Goal: Task Accomplishment & Management: Use online tool/utility

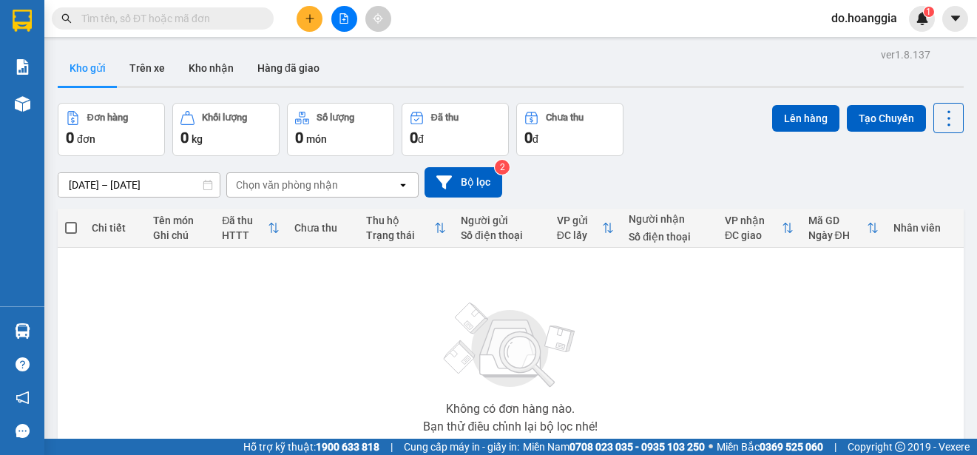
click at [336, 13] on button at bounding box center [344, 19] width 26 height 26
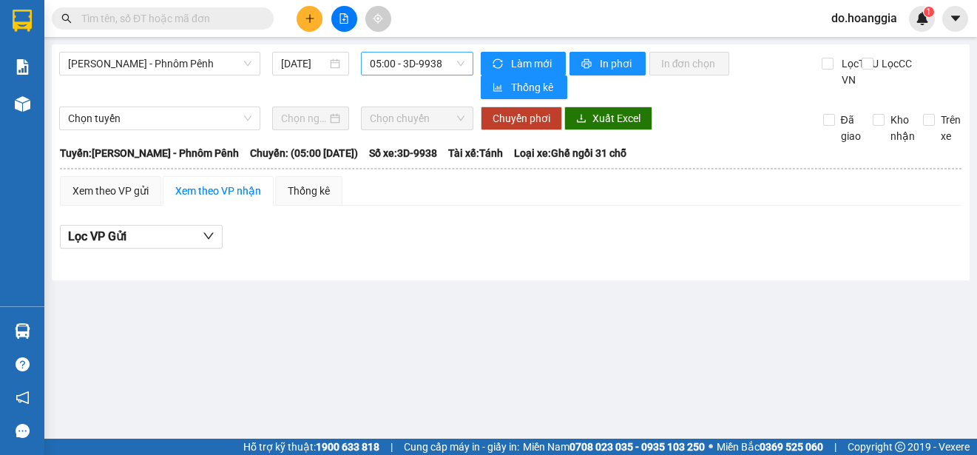
click at [435, 63] on span "05:00 - 3D-9938" at bounding box center [417, 64] width 95 height 22
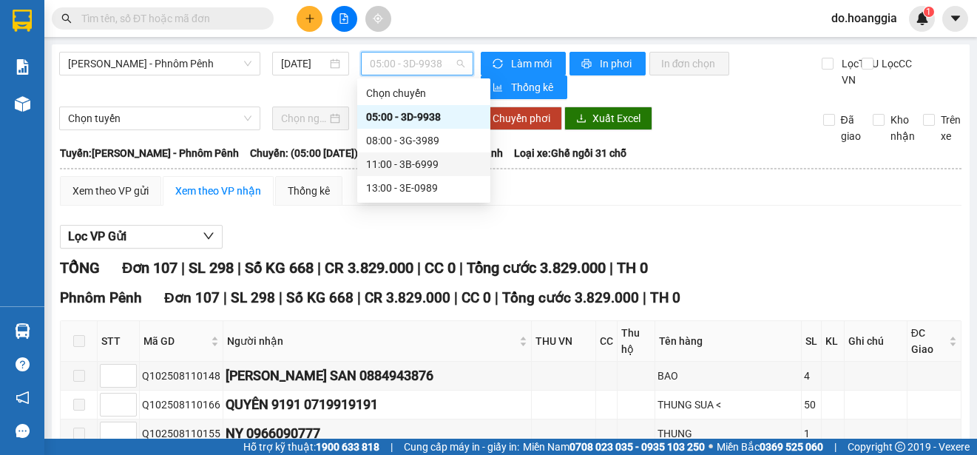
click at [428, 163] on div "11:00 - 3B-6999" at bounding box center [423, 164] width 115 height 16
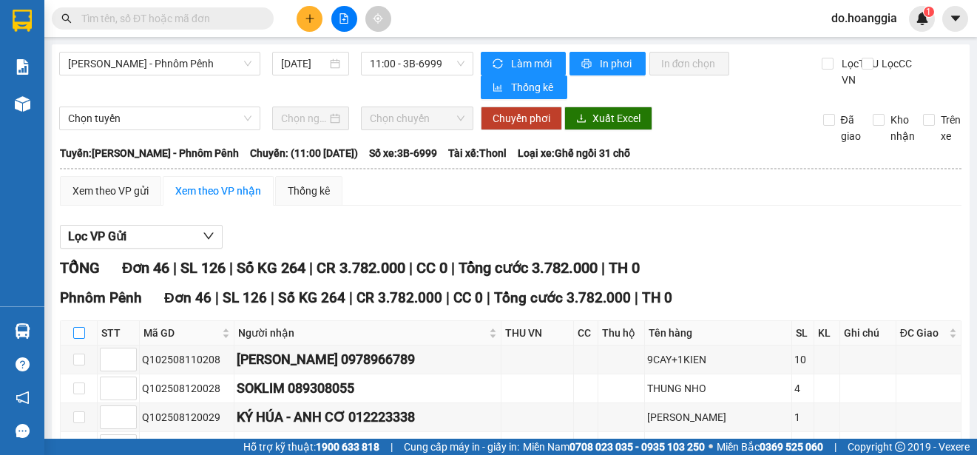
click at [78, 334] on input "checkbox" at bounding box center [79, 333] width 12 height 12
checkbox input "true"
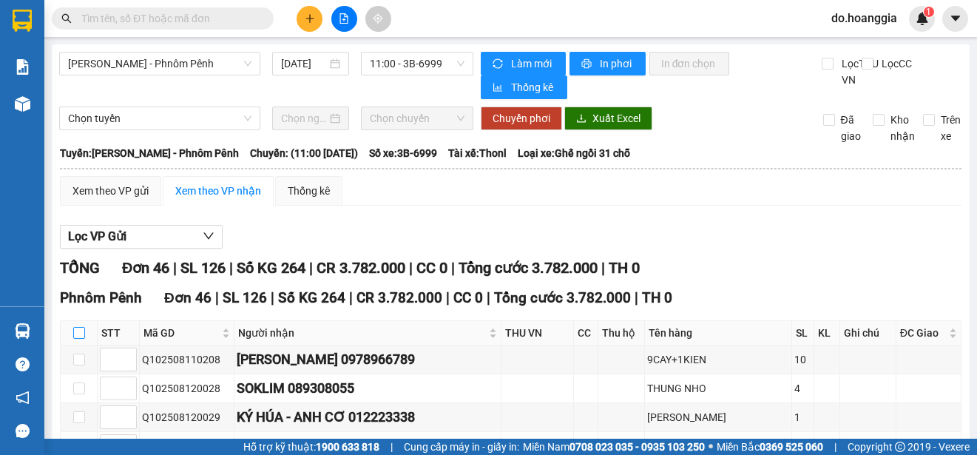
checkbox input "true"
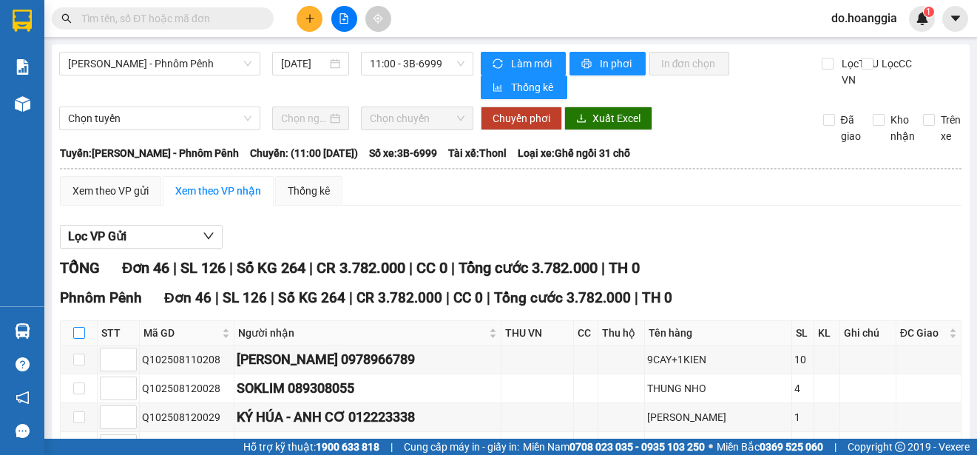
checkbox input "true"
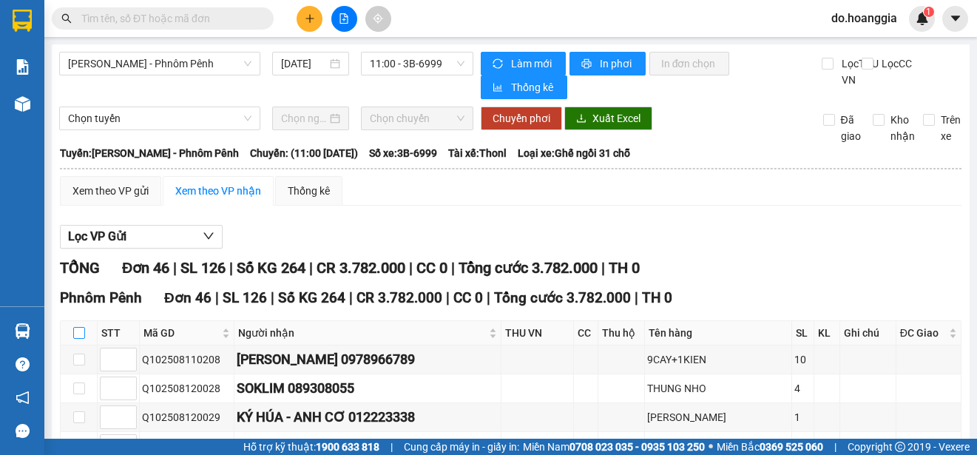
checkbox input "true"
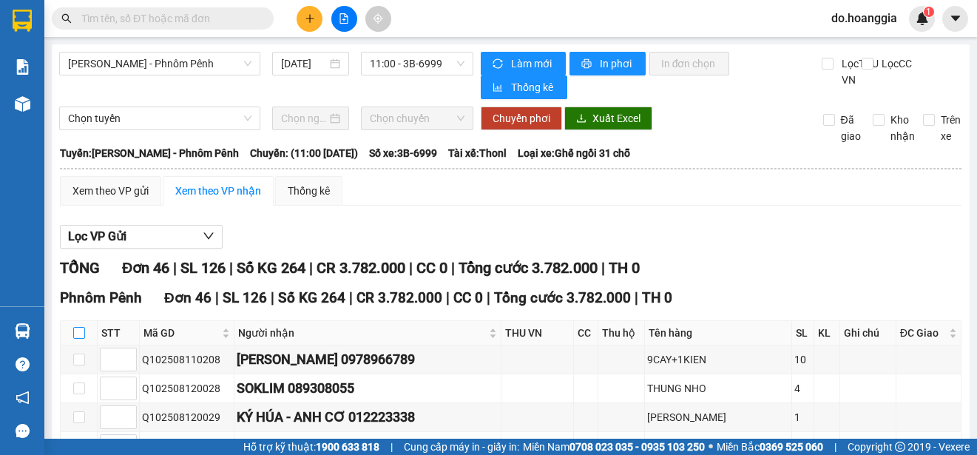
checkbox input "true"
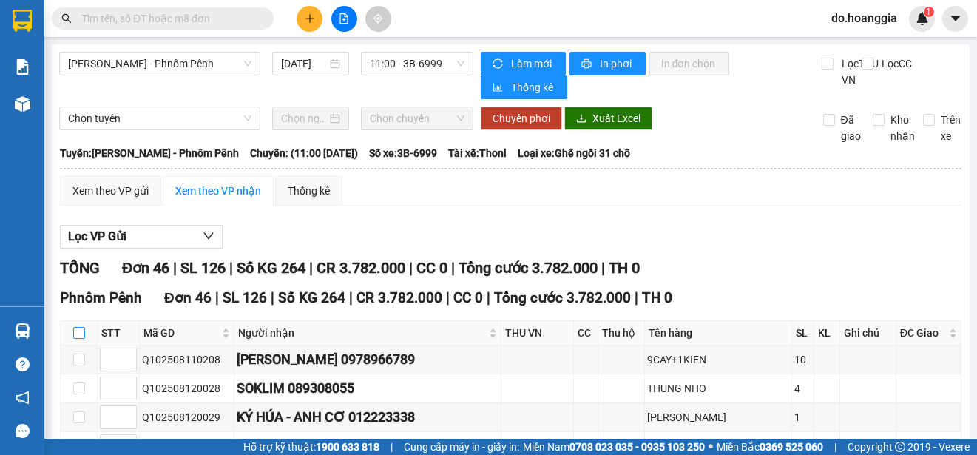
checkbox input "true"
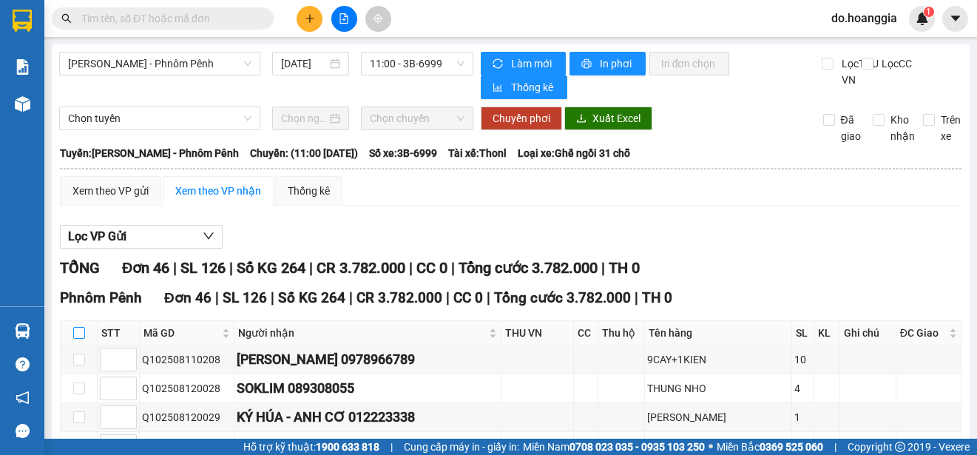
checkbox input "true"
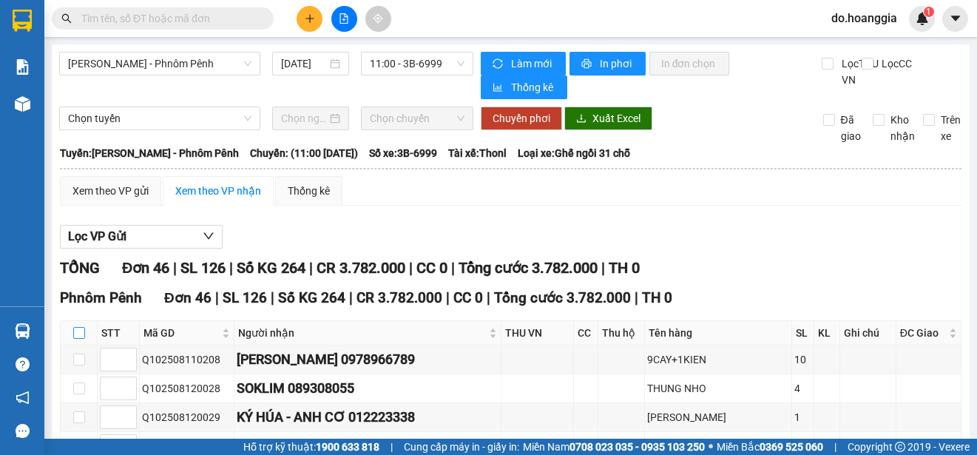
checkbox input "true"
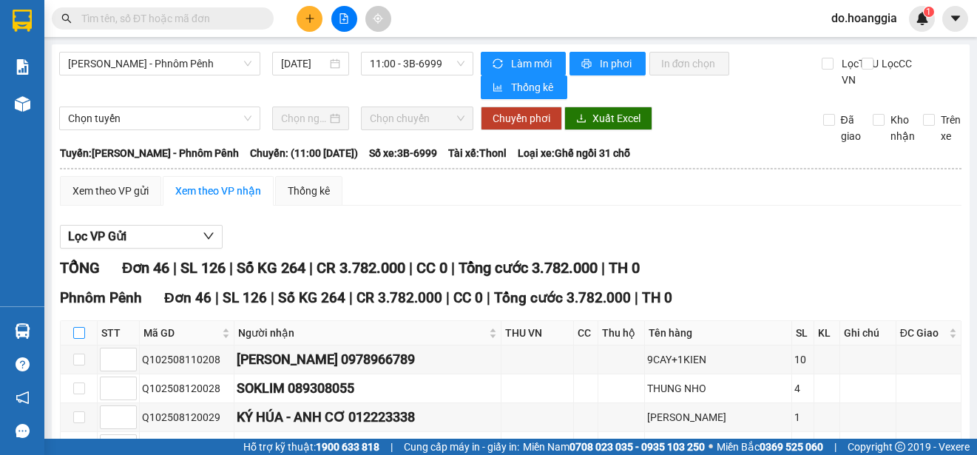
checkbox input "true"
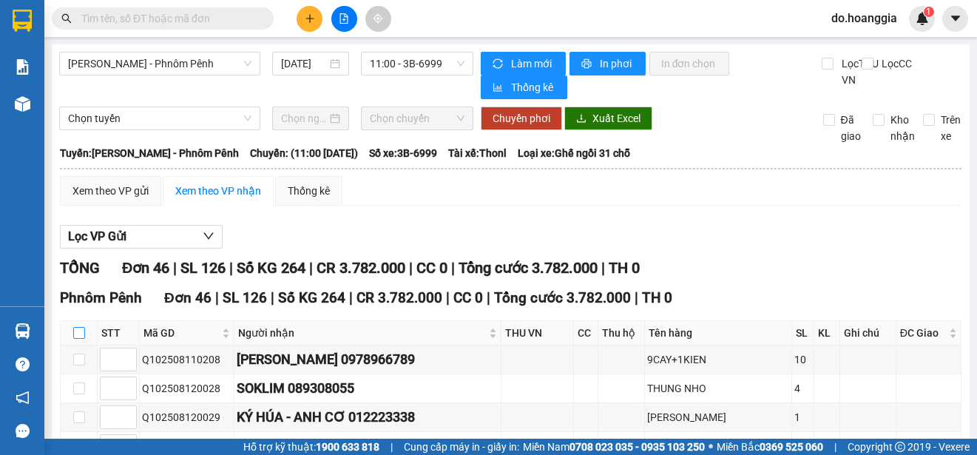
checkbox input "true"
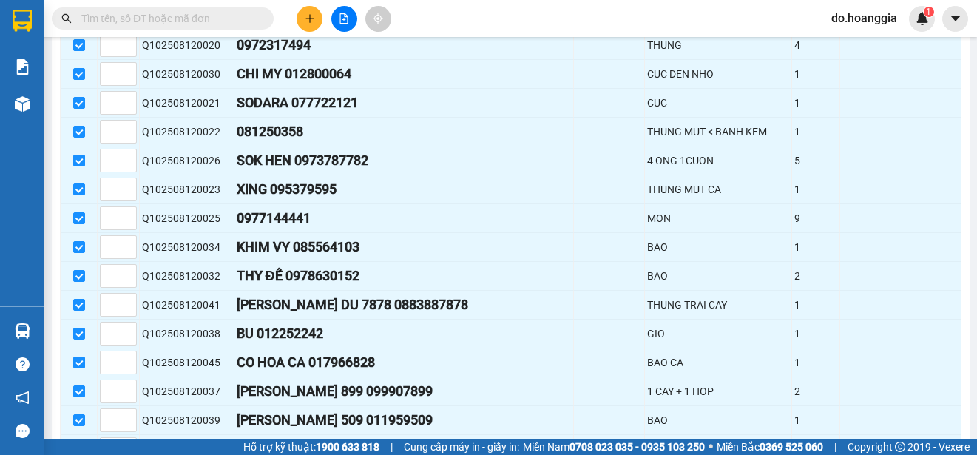
scroll to position [1315, 0]
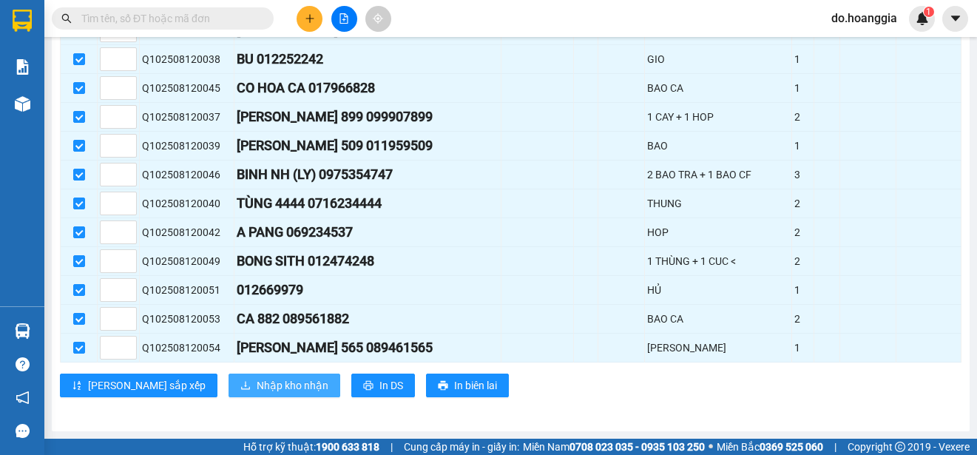
click at [257, 388] on span "Nhập kho nhận" at bounding box center [293, 385] width 72 height 16
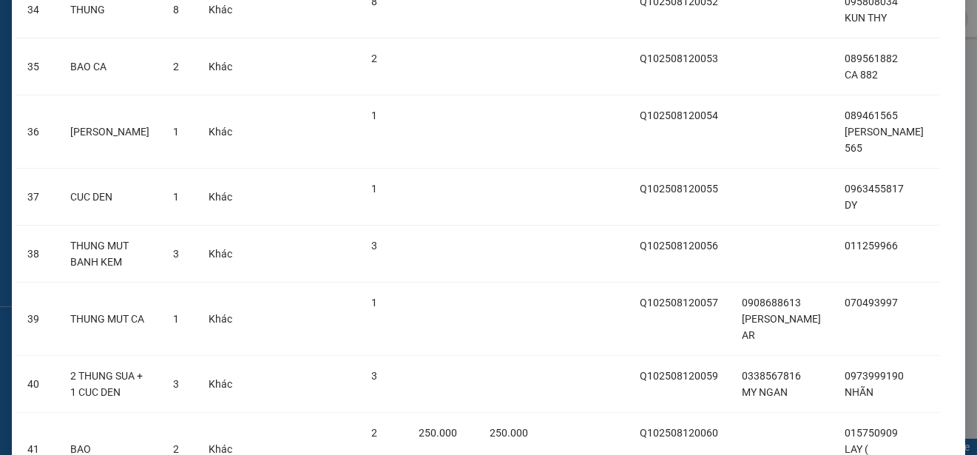
scroll to position [2349, 0]
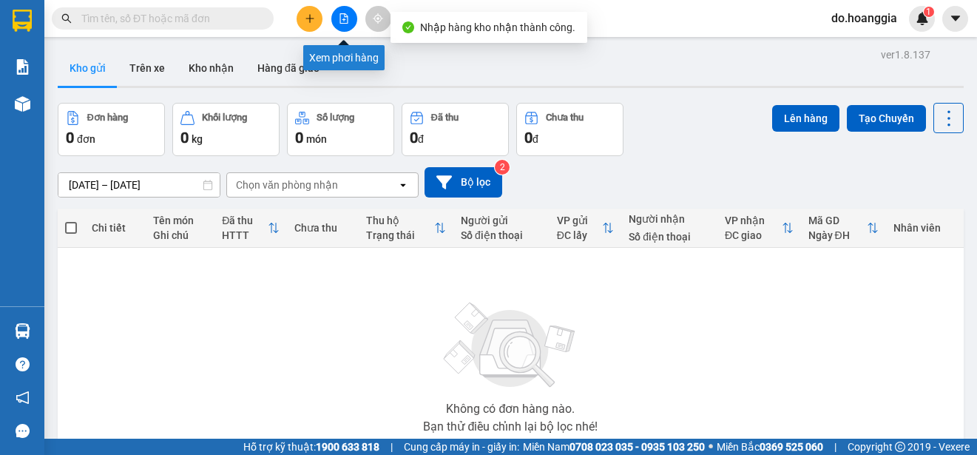
click at [340, 18] on icon "file-add" at bounding box center [344, 18] width 8 height 10
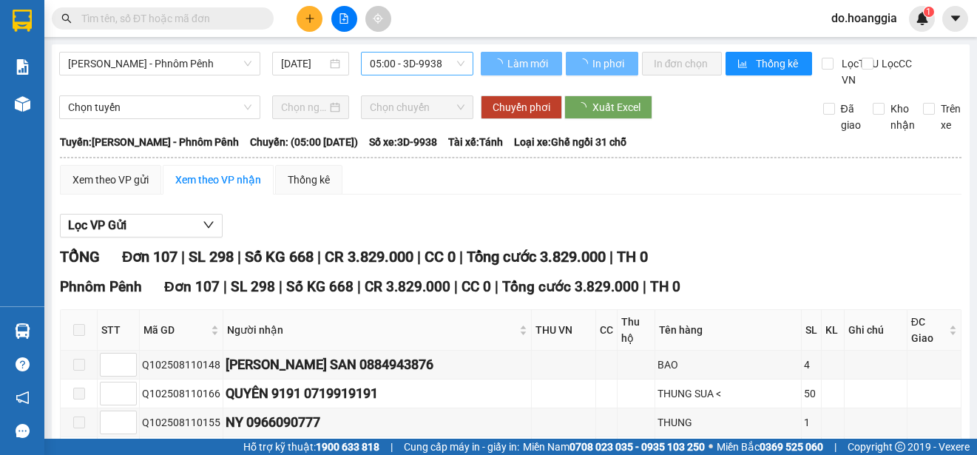
click at [439, 64] on span "05:00 - 3D-9938" at bounding box center [417, 64] width 95 height 22
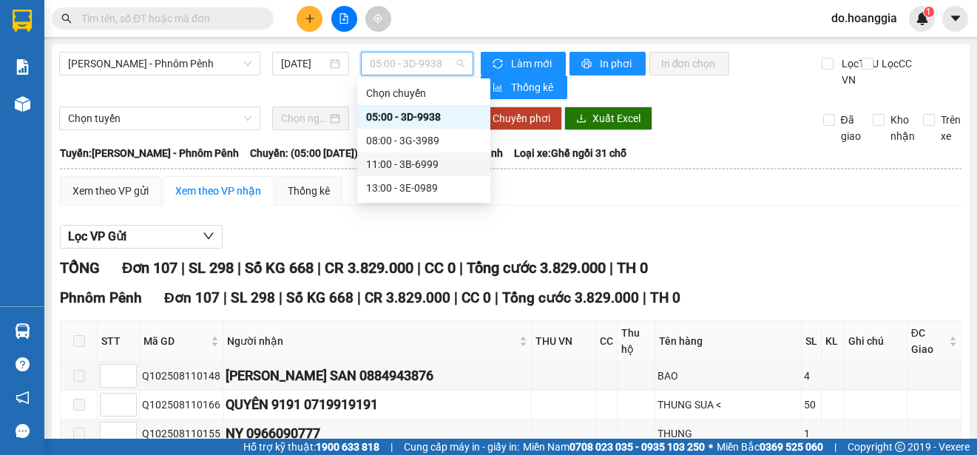
click at [411, 165] on div "11:00 - 3B-6999" at bounding box center [423, 164] width 115 height 16
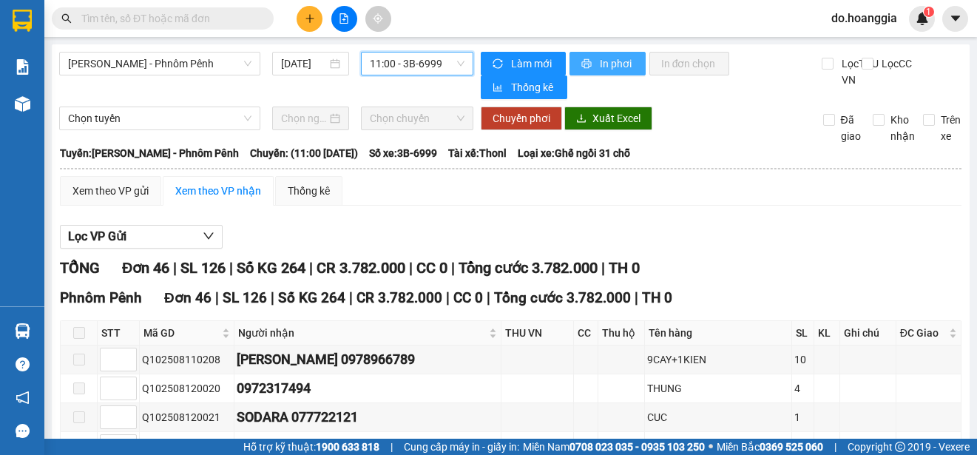
click at [608, 64] on span "In phơi" at bounding box center [617, 63] width 34 height 16
click at [402, 69] on span "11:00 - 3B-6999" at bounding box center [417, 64] width 95 height 22
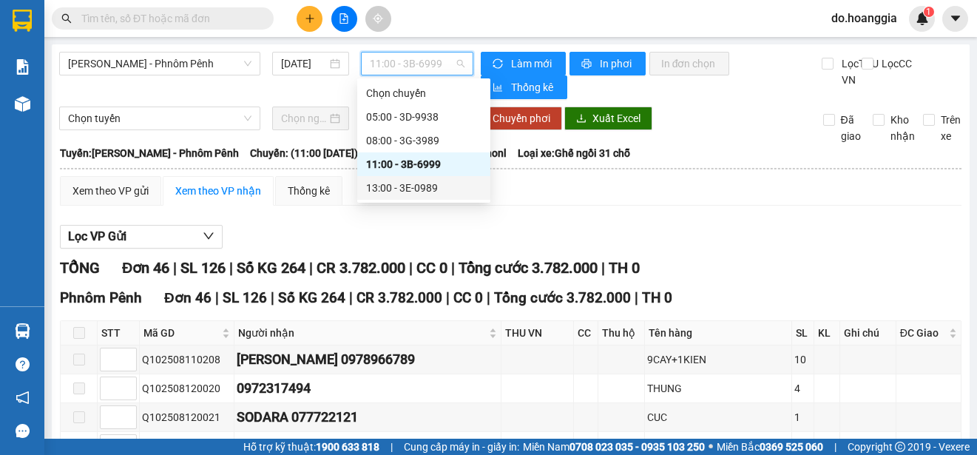
click at [406, 183] on div "13:00 - 3E-0989" at bounding box center [423, 188] width 115 height 16
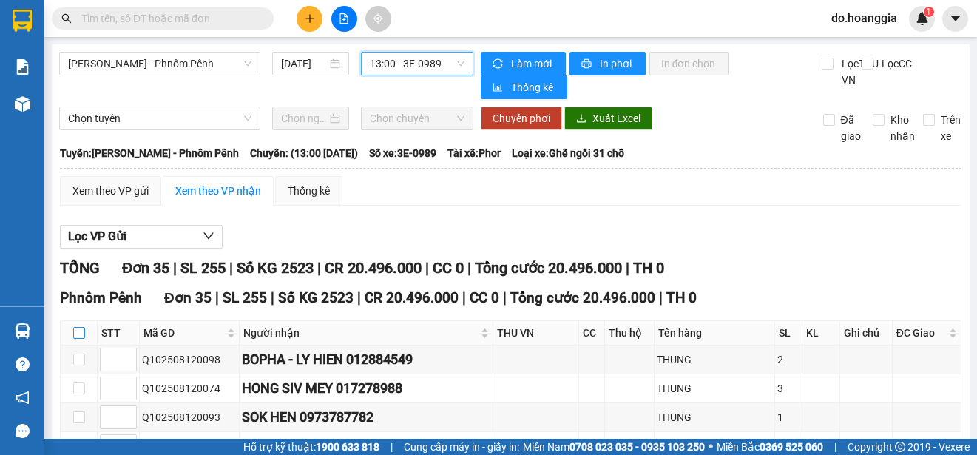
click at [76, 337] on input "checkbox" at bounding box center [79, 333] width 12 height 12
checkbox input "true"
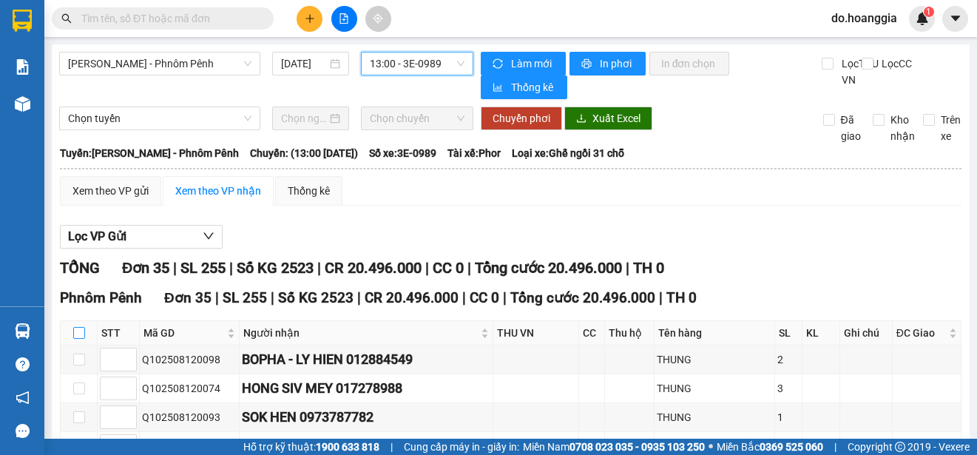
checkbox input "true"
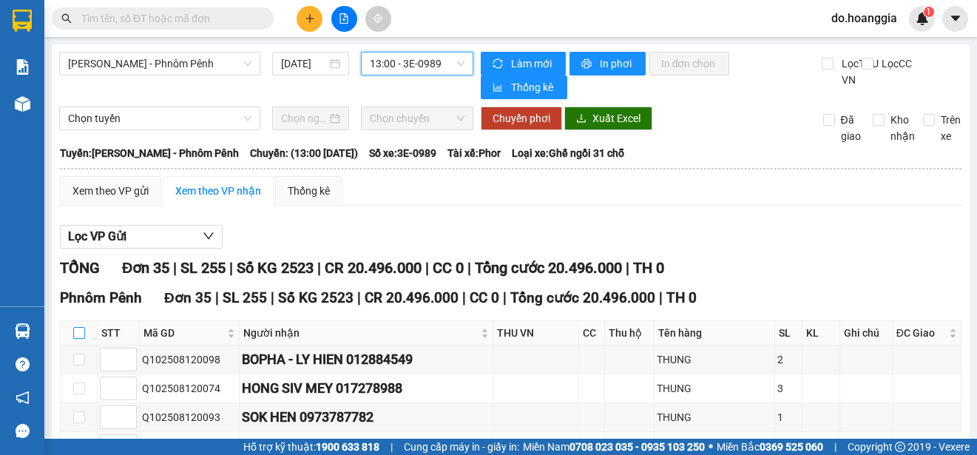
checkbox input "true"
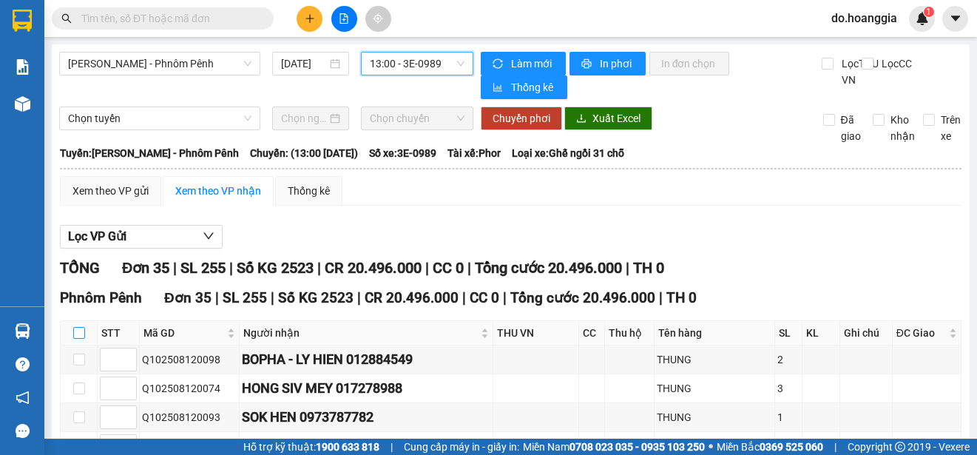
checkbox input "true"
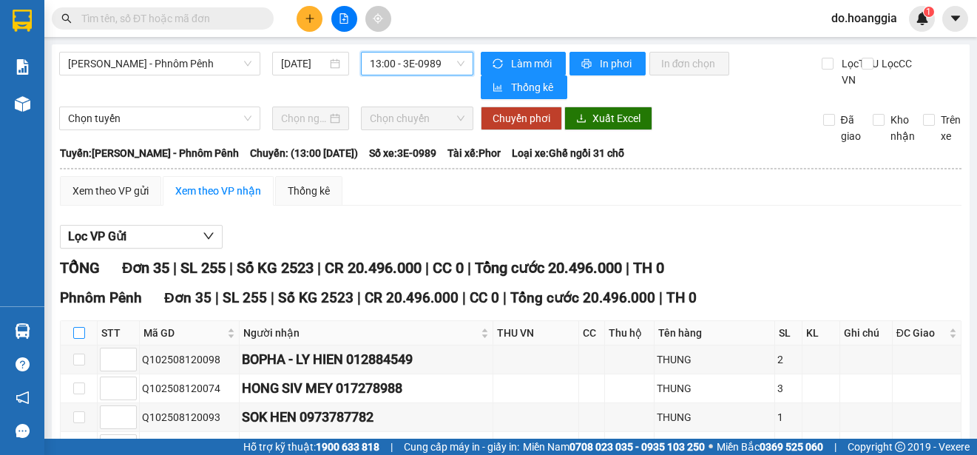
checkbox input "true"
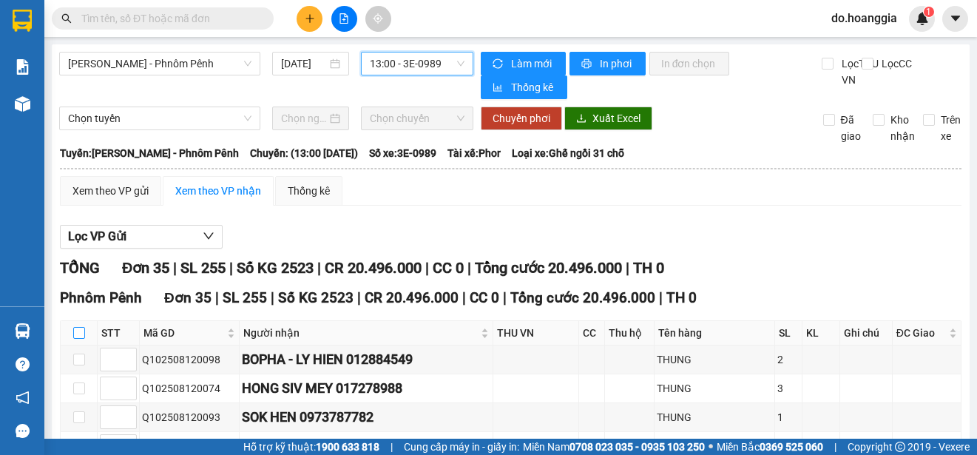
checkbox input "true"
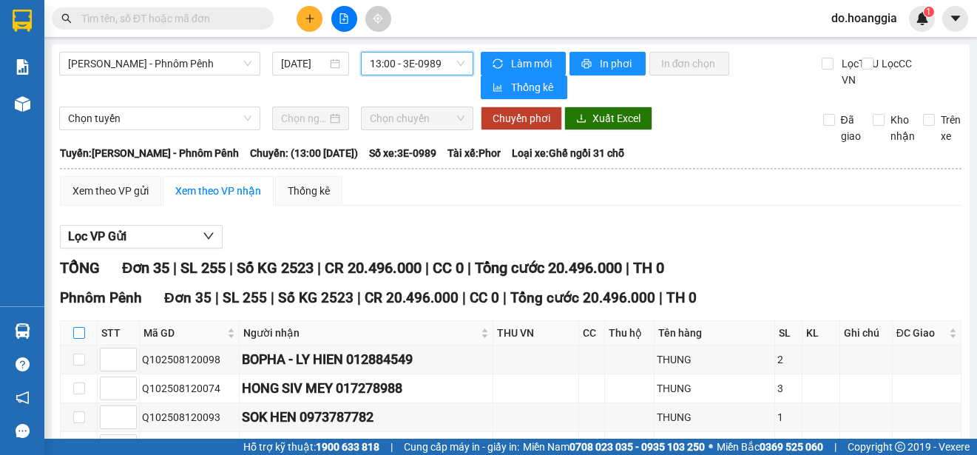
checkbox input "true"
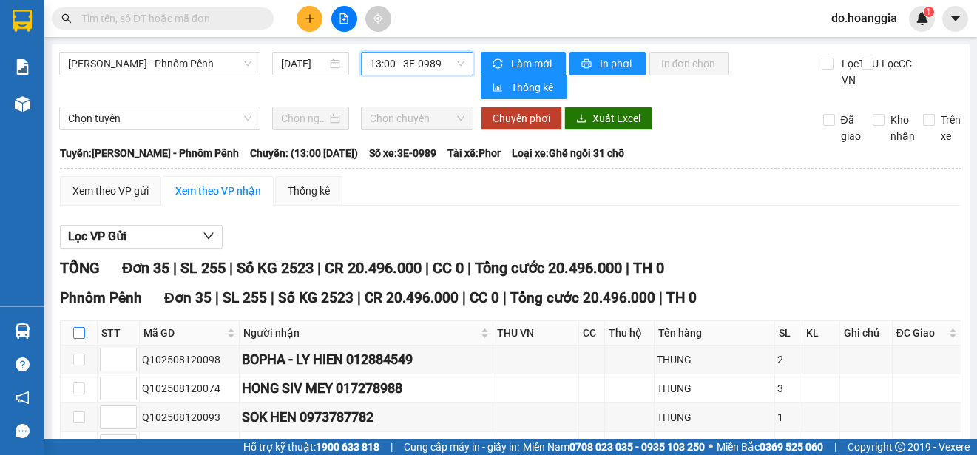
checkbox input "true"
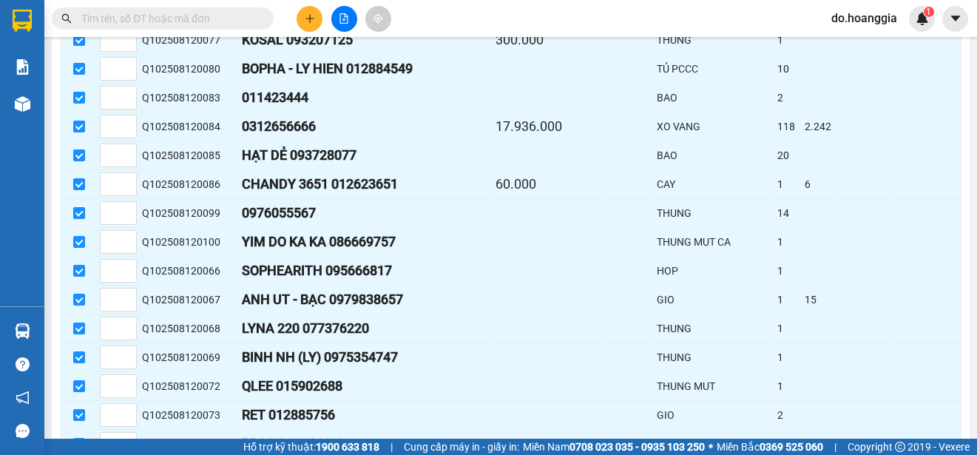
scroll to position [998, 0]
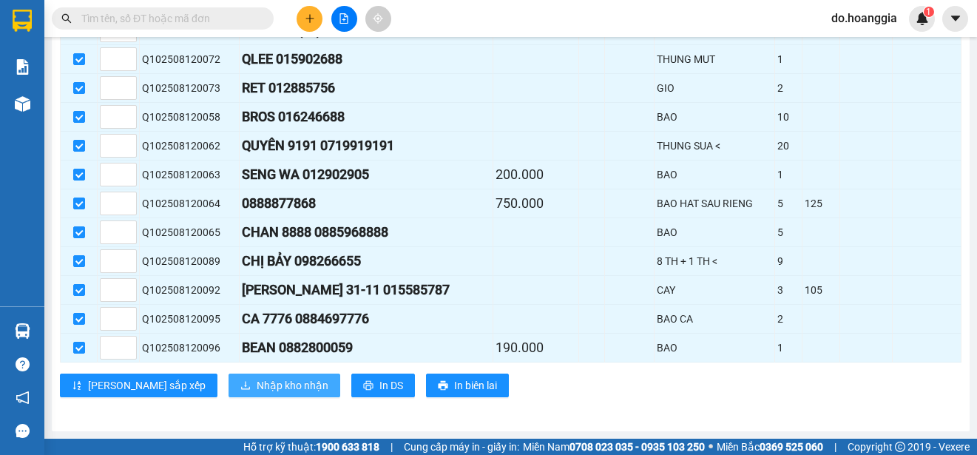
click at [257, 387] on span "Nhập kho nhận" at bounding box center [293, 385] width 72 height 16
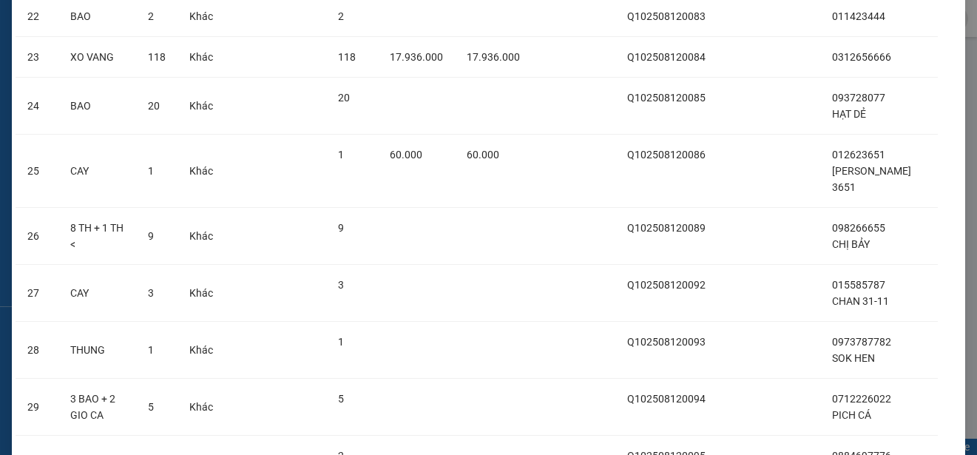
scroll to position [1771, 0]
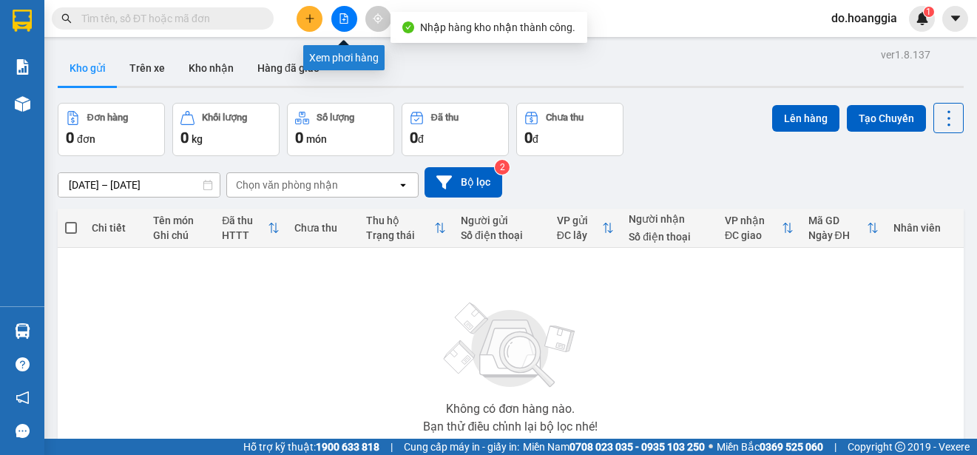
click at [343, 18] on icon "file-add" at bounding box center [344, 18] width 10 height 10
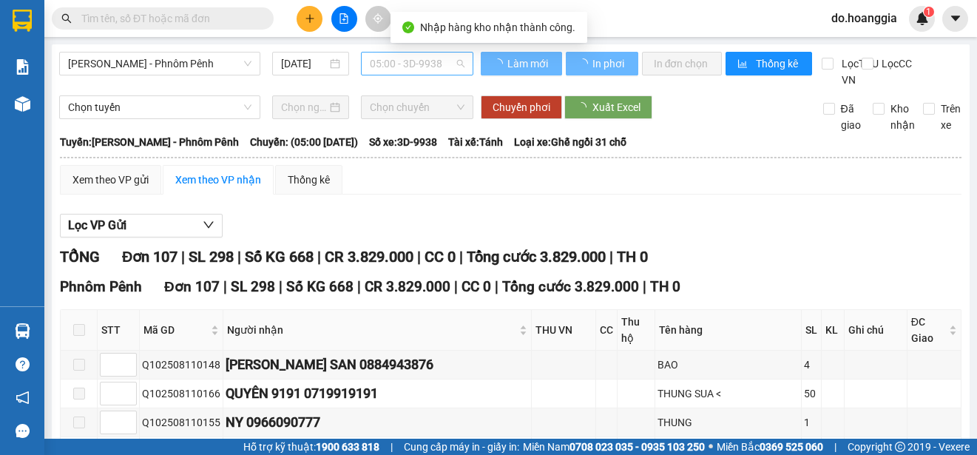
click at [442, 57] on span "05:00 - 3D-9938" at bounding box center [417, 64] width 95 height 22
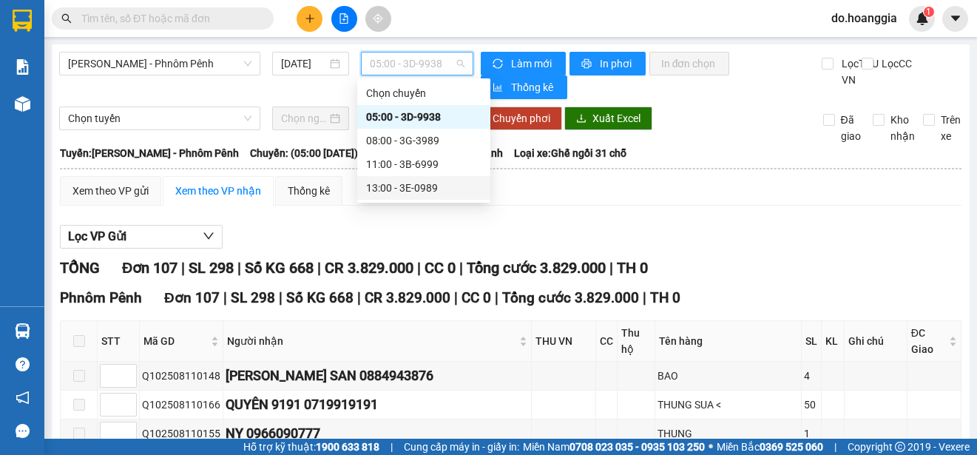
click at [431, 190] on div "13:00 - 3E-0989" at bounding box center [423, 188] width 115 height 16
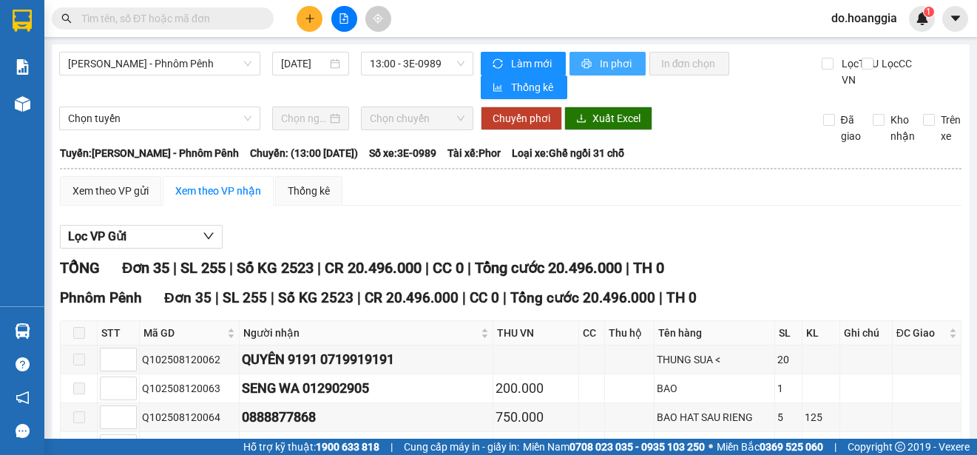
click at [610, 64] on span "In phơi" at bounding box center [617, 63] width 34 height 16
